Goal: Task Accomplishment & Management: Complete application form

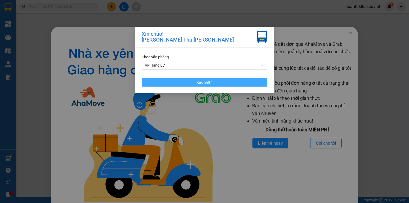
click at [187, 79] on button "Xác nhận" at bounding box center [205, 82] width 126 height 9
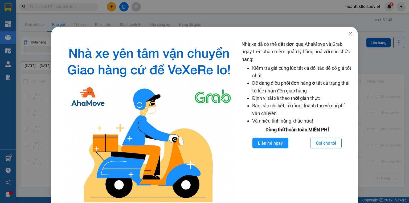
drag, startPoint x: 348, startPoint y: 33, endPoint x: 115, endPoint y: 0, distance: 235.6
click at [348, 33] on icon "close" at bounding box center [350, 34] width 4 height 4
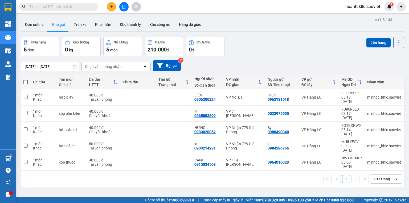
click at [66, 6] on input "text" at bounding box center [60, 7] width 63 height 6
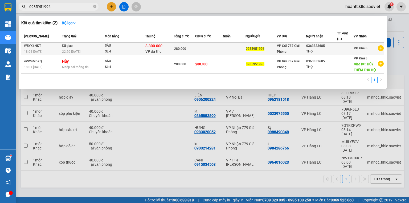
type input "0985951996"
click at [154, 47] on span "8.300.000" at bounding box center [153, 46] width 17 height 4
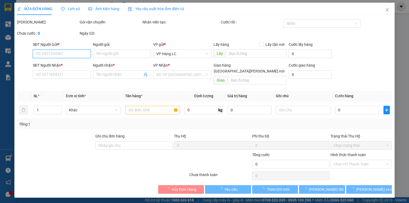
type input "0985951996"
type input "0363833685"
type input "THỌ"
type input "8.300.000"
type input "60.000"
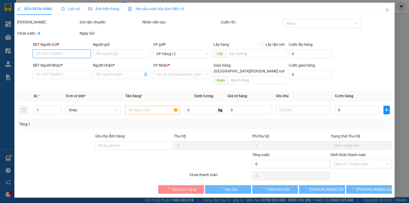
type input "280.000"
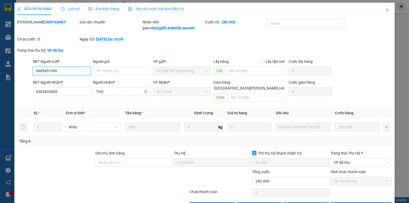
scroll to position [12, 0]
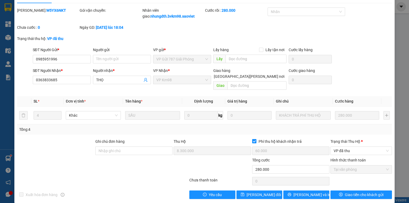
click at [253, 139] on input "Phí thu hộ khách nhận trả" at bounding box center [254, 141] width 4 height 4
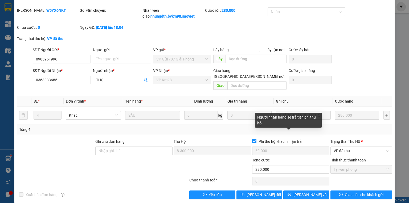
click at [252, 139] on input "Phí thu hộ khách nhận trả" at bounding box center [254, 141] width 4 height 4
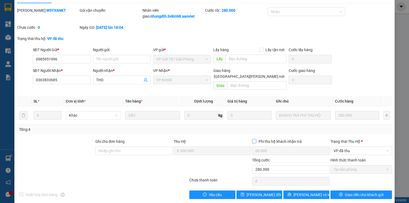
click at [252, 139] on input "Phí thu hộ khách nhận trả" at bounding box center [254, 141] width 4 height 4
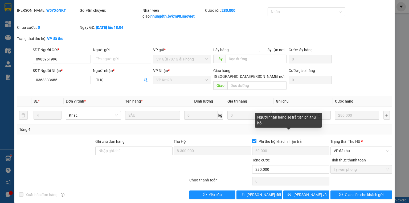
click at [252, 139] on input "Phí thu hộ khách nhận trả" at bounding box center [254, 141] width 4 height 4
checkbox input "false"
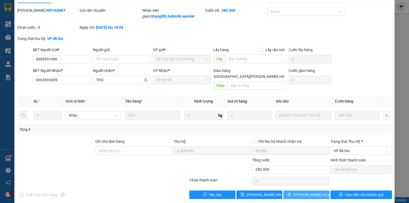
click at [303, 192] on span "[PERSON_NAME] và In" at bounding box center [311, 195] width 37 height 6
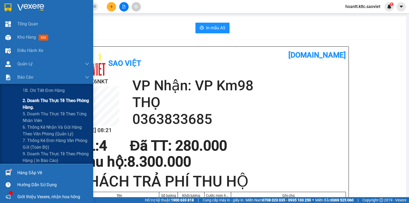
click at [36, 103] on span "2. Doanh thu thực tế theo phòng hàng." at bounding box center [56, 103] width 67 height 13
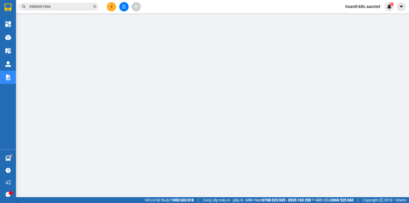
click at [60, 7] on input "0985951996" at bounding box center [60, 7] width 63 height 6
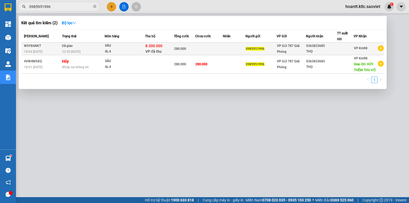
click at [150, 47] on span "8.300.000" at bounding box center [153, 46] width 17 height 4
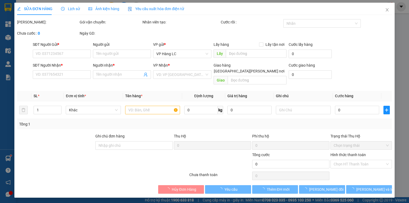
type input "0985951996"
type input "0363833685"
type input "THỌ"
type input "8.300.000"
type input "60.000"
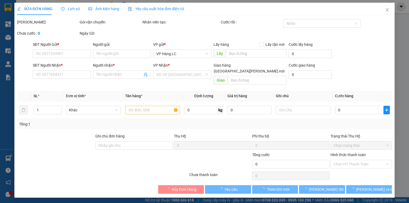
type input "280.000"
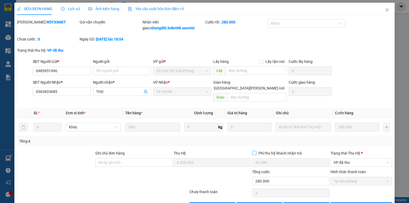
click at [254, 151] on input "Phí thu hộ khách nhận trả" at bounding box center [254, 153] width 4 height 4
checkbox input "true"
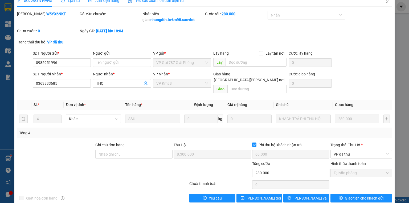
scroll to position [12, 0]
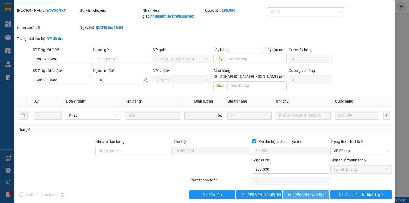
click at [300, 192] on span "[PERSON_NAME] và In" at bounding box center [311, 195] width 37 height 6
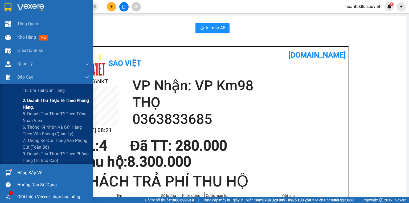
click at [34, 106] on span "2. Doanh thu thực tế theo phòng hàng." at bounding box center [56, 103] width 67 height 13
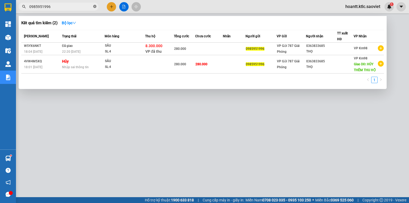
click at [95, 6] on icon "close-circle" at bounding box center [94, 6] width 3 height 3
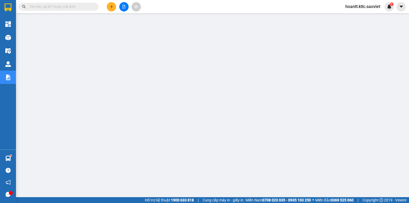
click at [64, 6] on input "text" at bounding box center [60, 7] width 63 height 6
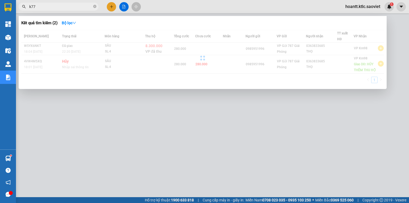
type input "k778"
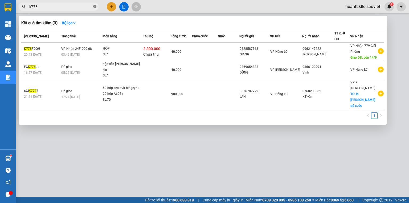
click at [93, 6] on icon "close-circle" at bounding box center [94, 6] width 3 height 3
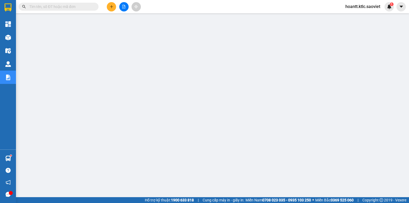
click at [73, 6] on input "text" at bounding box center [60, 7] width 63 height 6
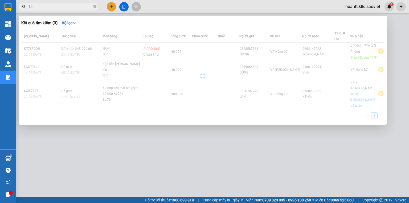
type input "bdq"
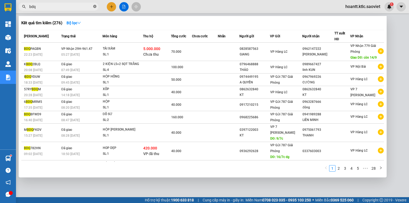
click at [94, 6] on icon "close-circle" at bounding box center [94, 6] width 3 height 3
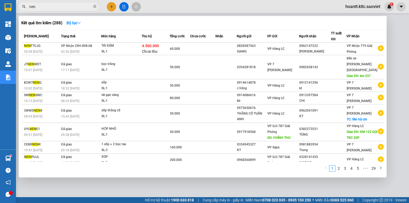
type input "nen"
click at [96, 5] on span at bounding box center [94, 6] width 3 height 5
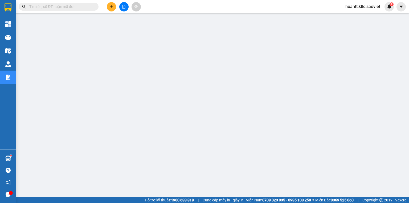
click at [54, 5] on input "text" at bounding box center [60, 7] width 63 height 6
paste input "LCGEFH"
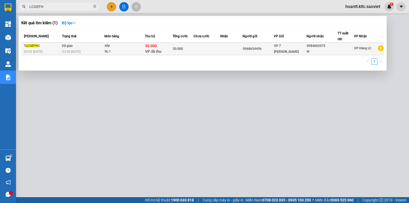
type input "LCGEFH"
click at [69, 48] on td "Đã giao 23:56 [DATE]" at bounding box center [83, 49] width 44 height 13
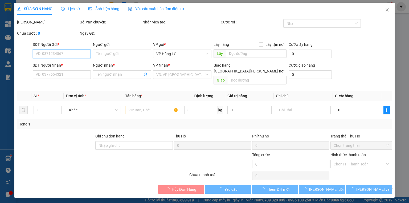
type input "0968654456"
type input "0984602072"
type input "kt"
type input "50.000"
type input "15.000"
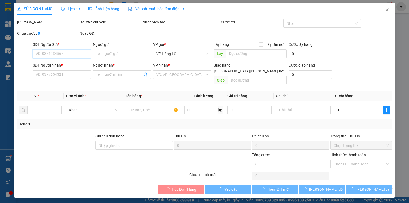
type input "50.000"
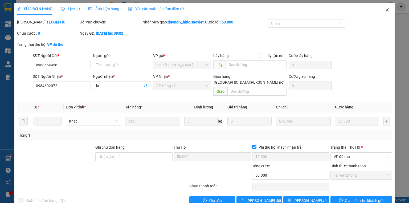
click at [386, 10] on icon "close" at bounding box center [387, 9] width 3 height 3
